Goal: Navigation & Orientation: Find specific page/section

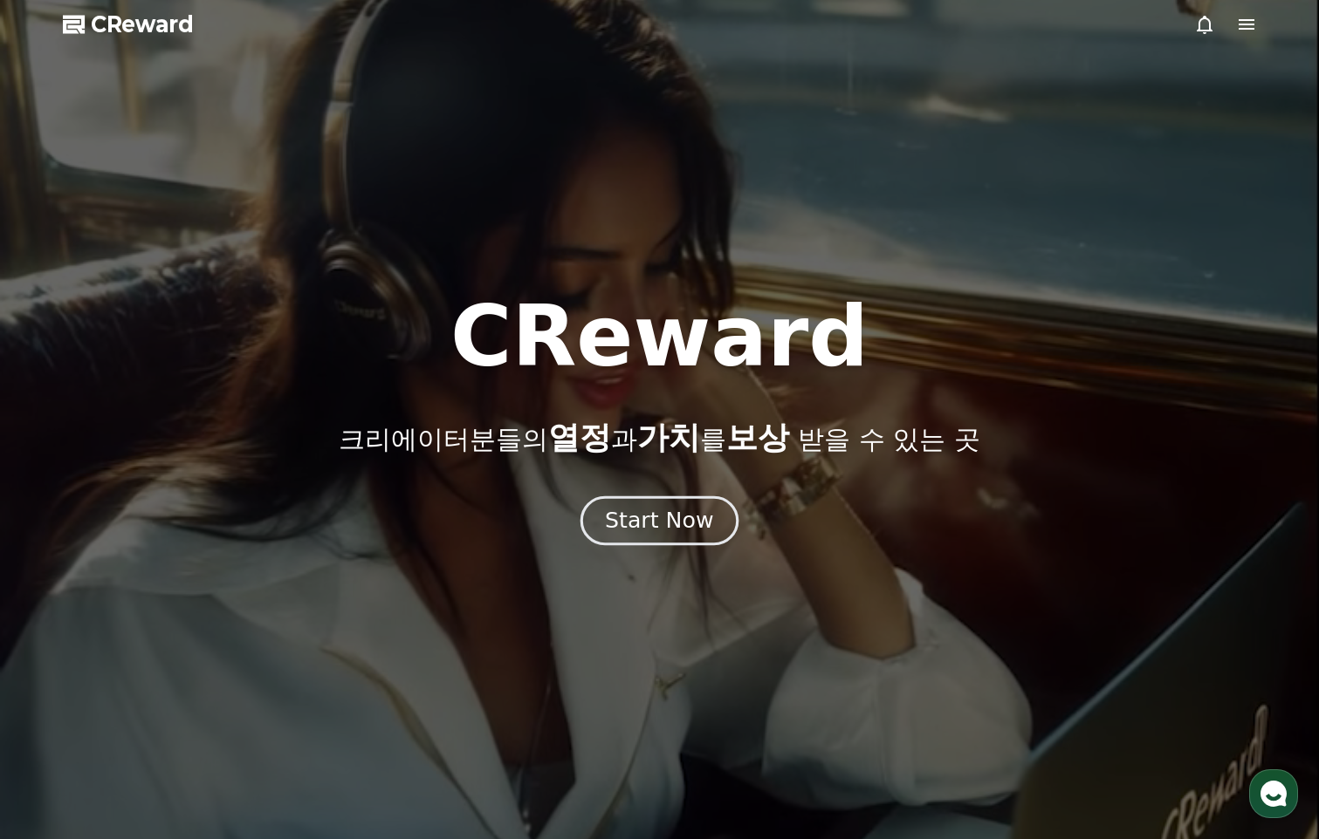
click at [659, 526] on div "Start Now" at bounding box center [659, 521] width 108 height 30
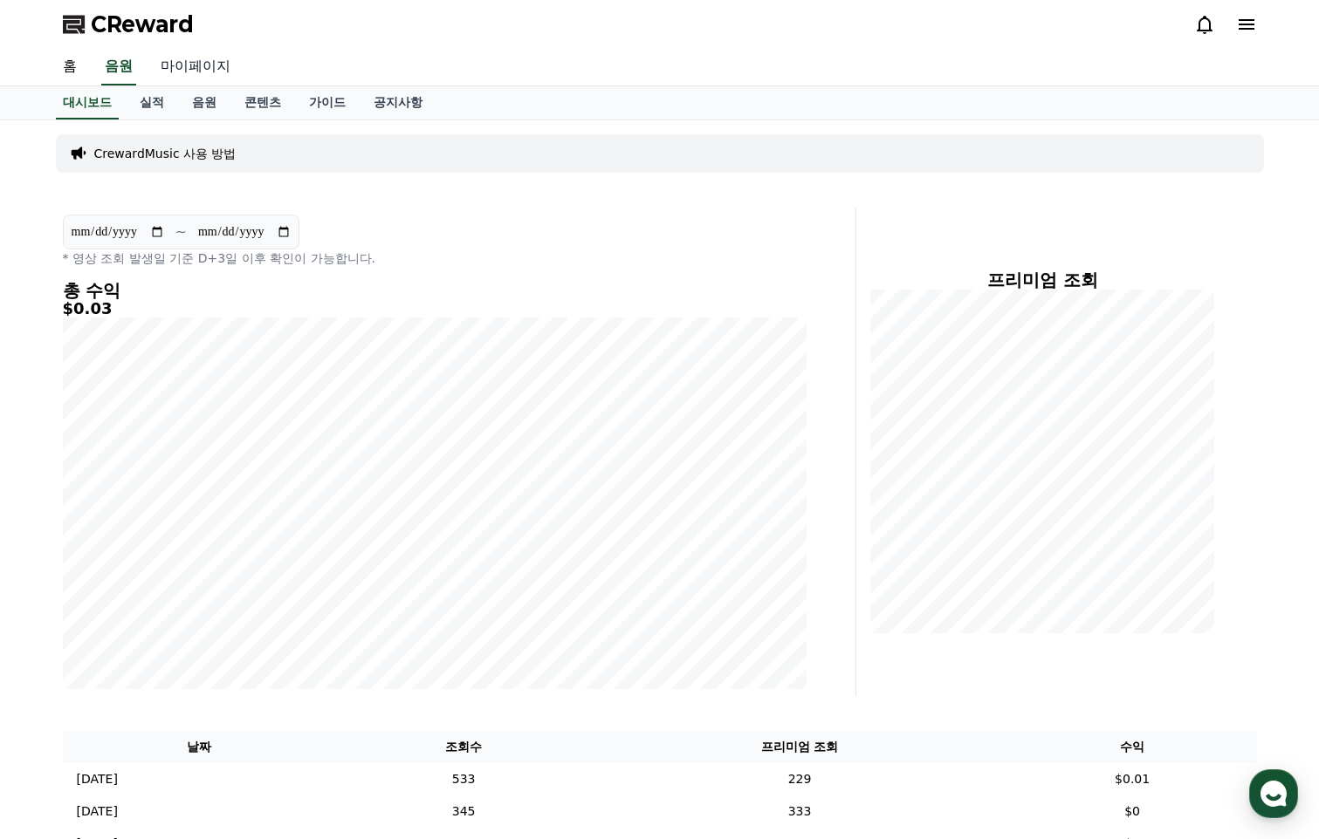
click at [229, 59] on link "마이페이지" at bounding box center [196, 67] width 98 height 37
select select "**********"
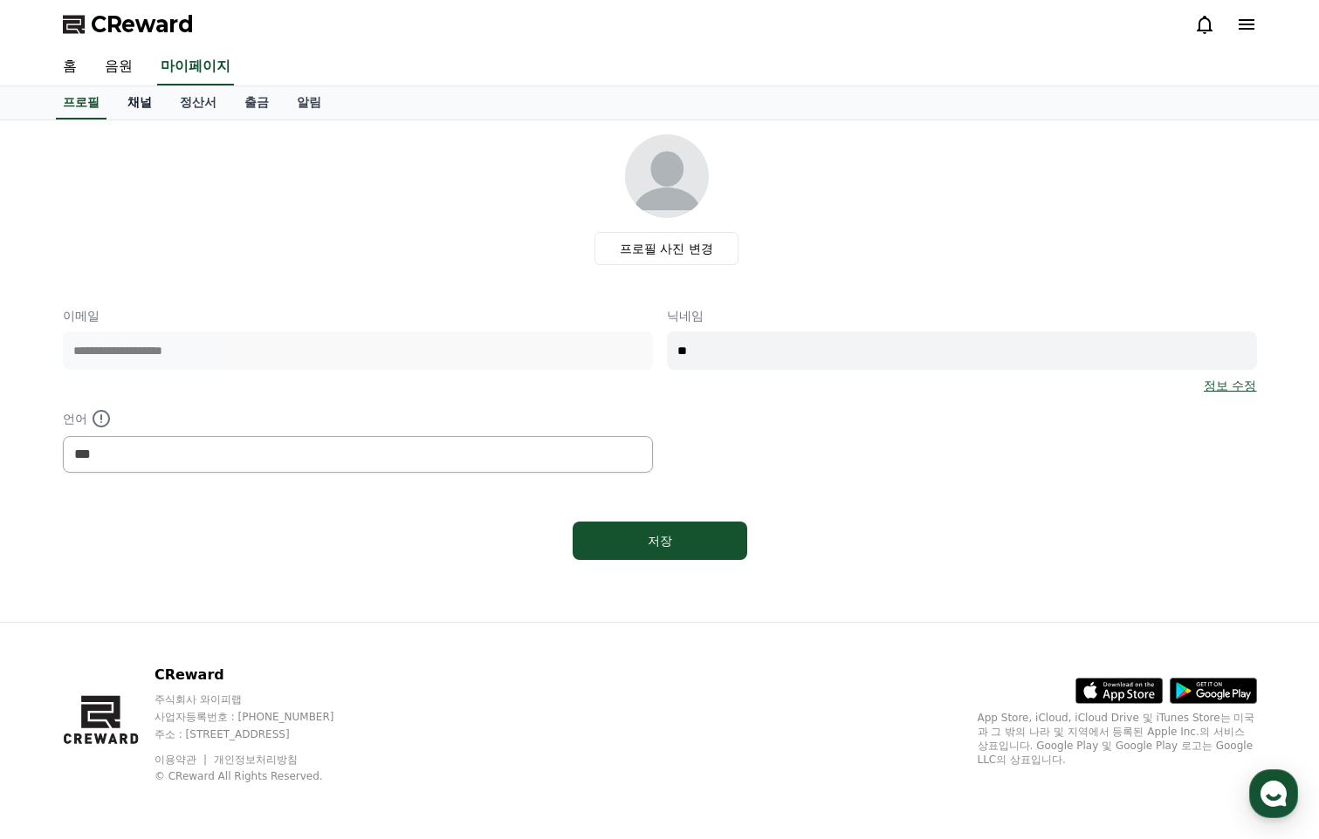
click at [135, 107] on link "채널" at bounding box center [139, 102] width 52 height 33
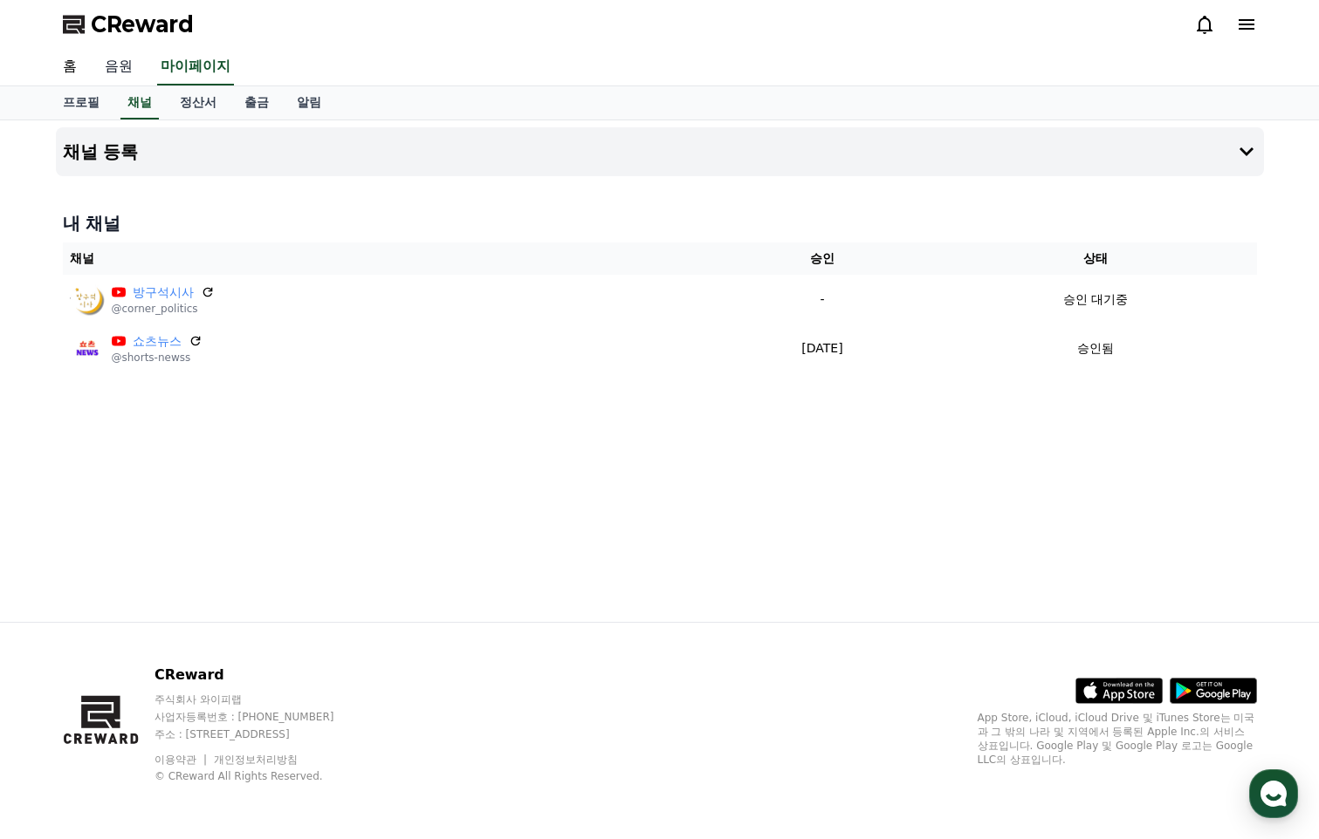
click at [145, 58] on link "음원" at bounding box center [119, 67] width 56 height 37
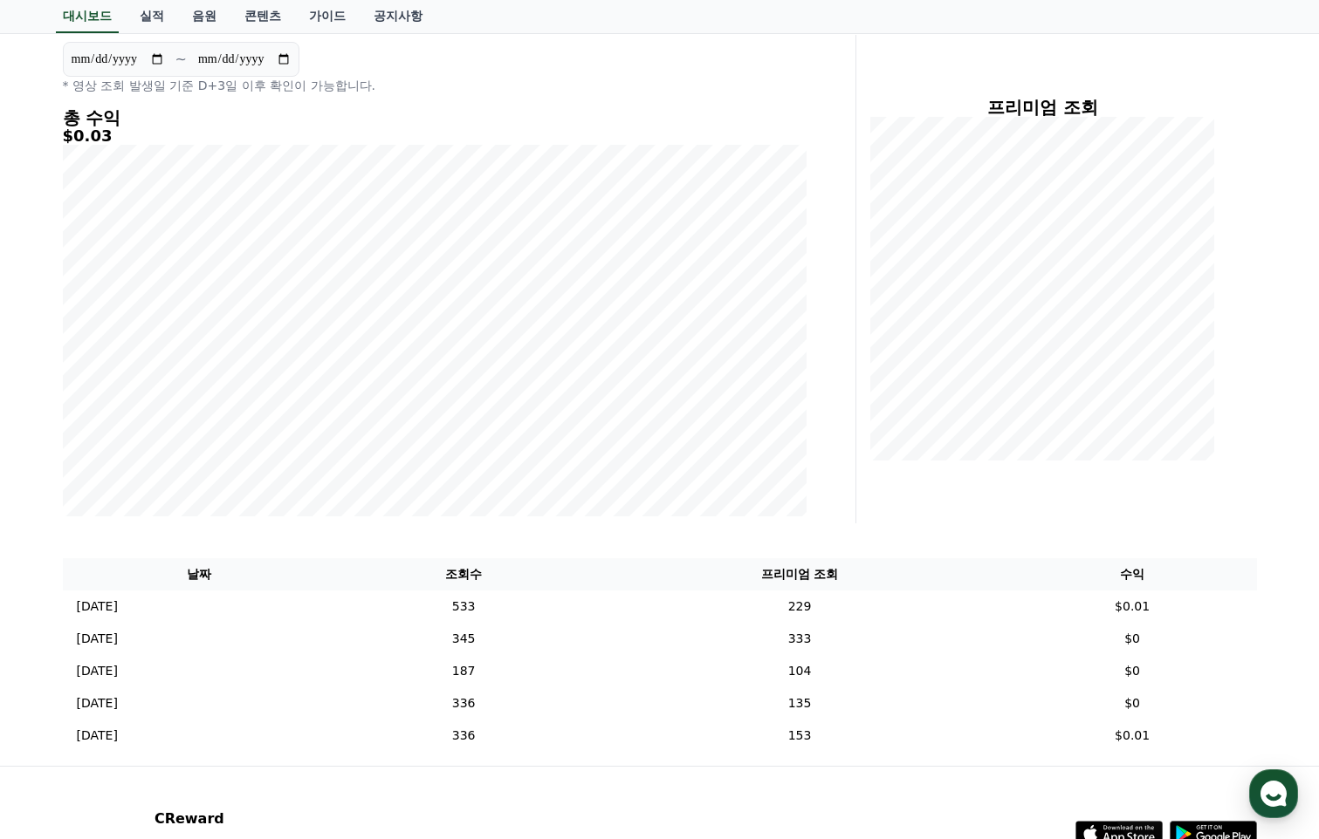
scroll to position [175, 0]
